Goal: Information Seeking & Learning: Learn about a topic

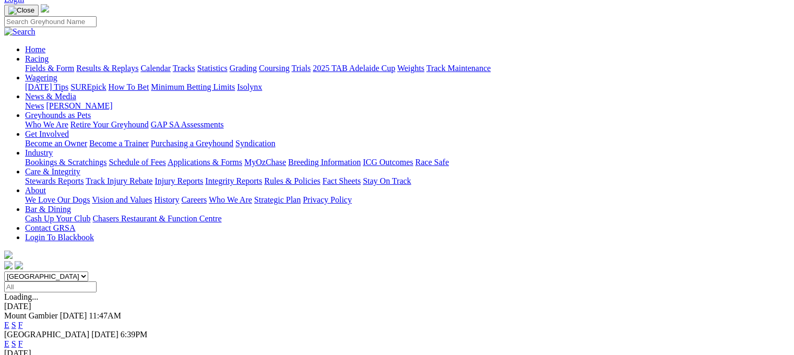
scroll to position [82, 0]
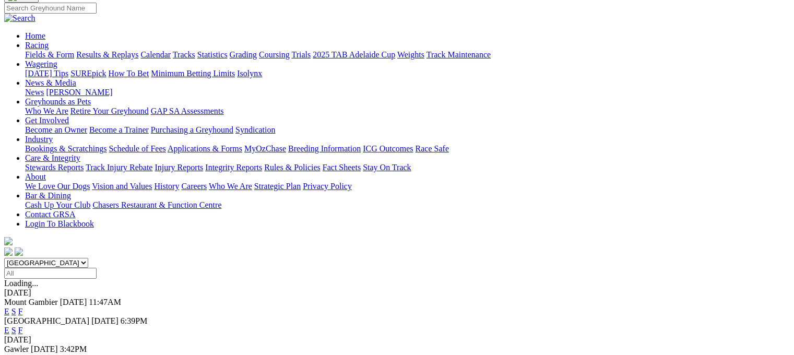
click at [23, 354] on link "F" at bounding box center [20, 358] width 5 height 9
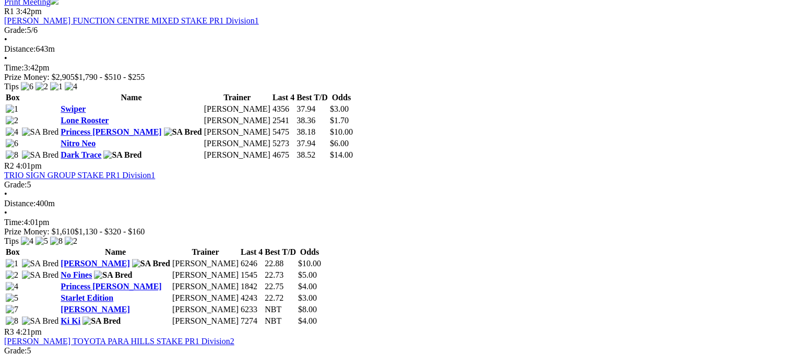
scroll to position [510, 0]
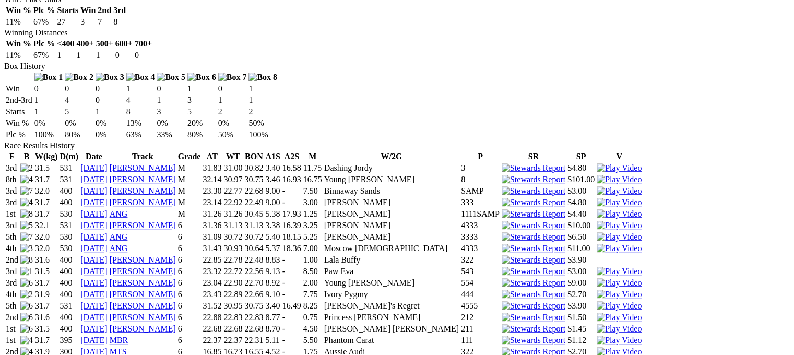
scroll to position [589, 0]
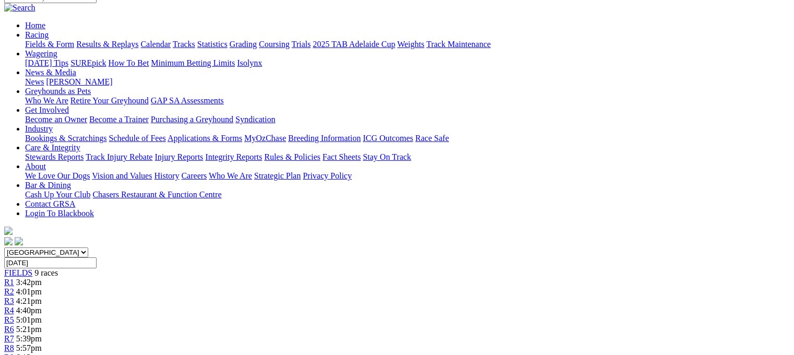
scroll to position [98, 0]
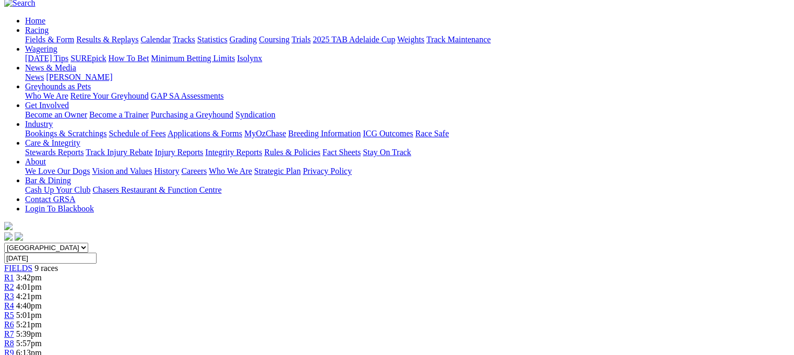
click at [32, 264] on span "FIELDS" at bounding box center [18, 268] width 28 height 9
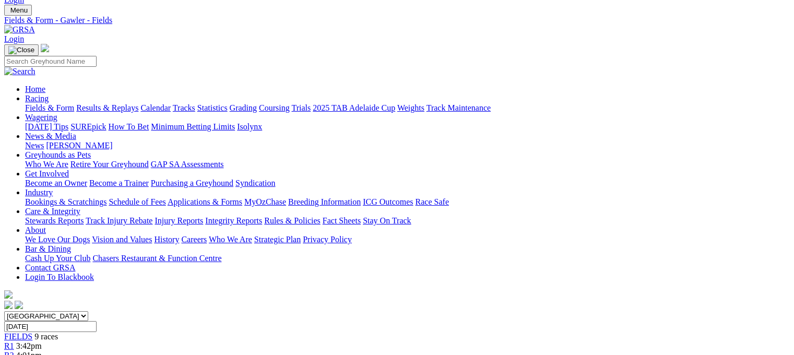
scroll to position [8, 0]
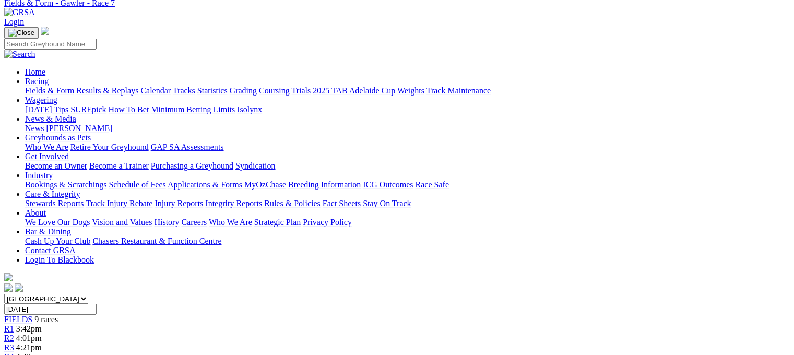
scroll to position [41, 0]
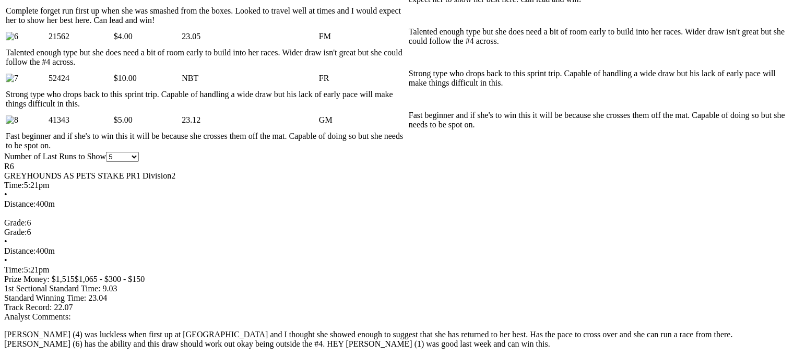
scroll to position [686, 0]
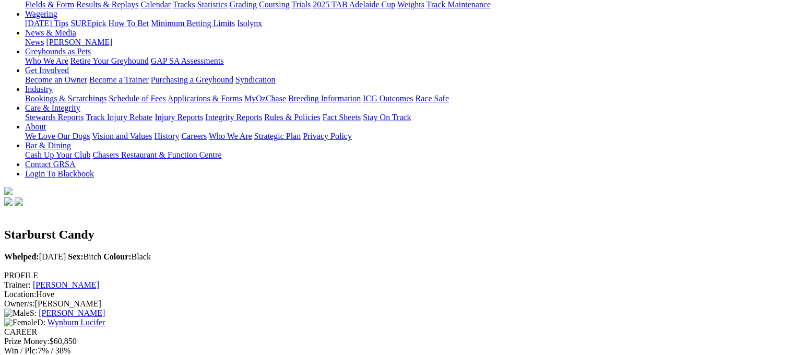
scroll to position [1, 0]
